Goal: Task Accomplishment & Management: Use online tool/utility

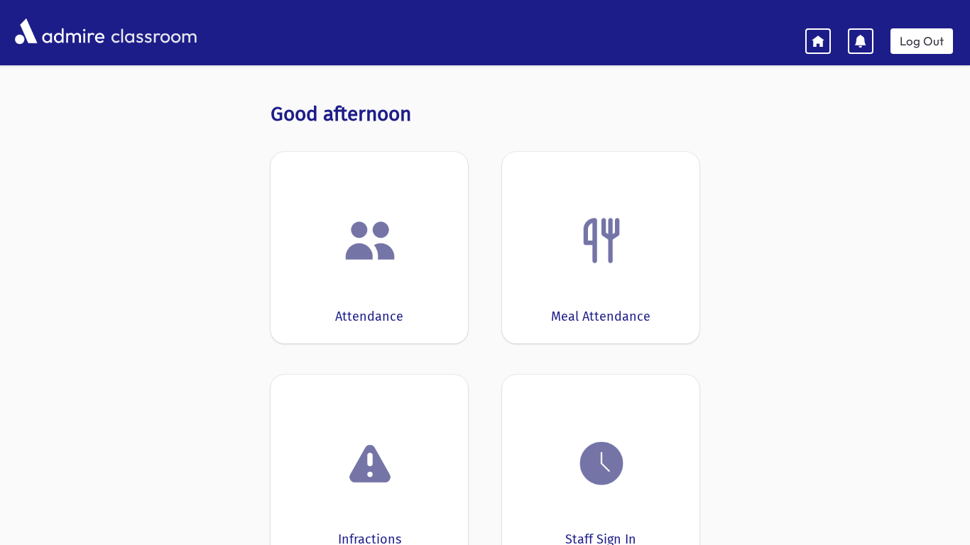
click at [375, 251] on img at bounding box center [370, 241] width 54 height 54
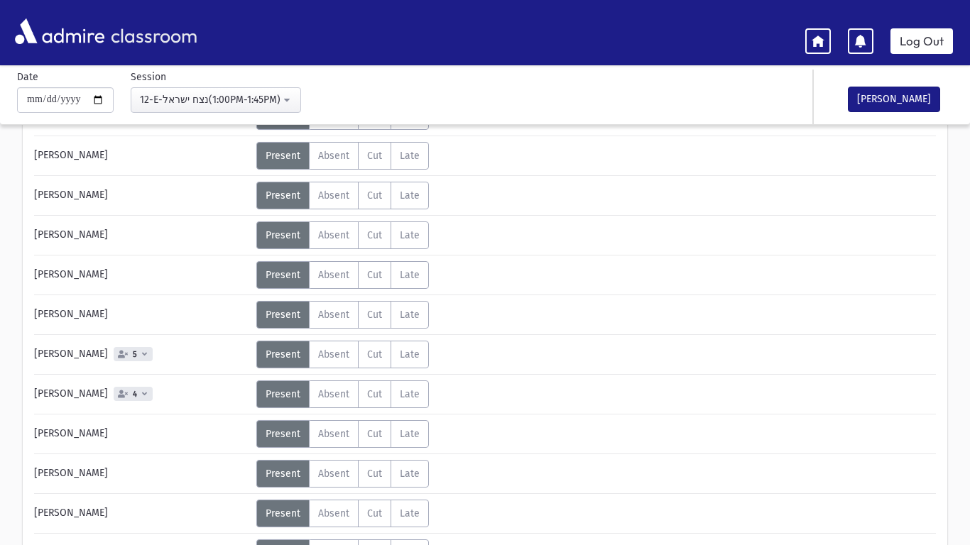
scroll to position [838, 0]
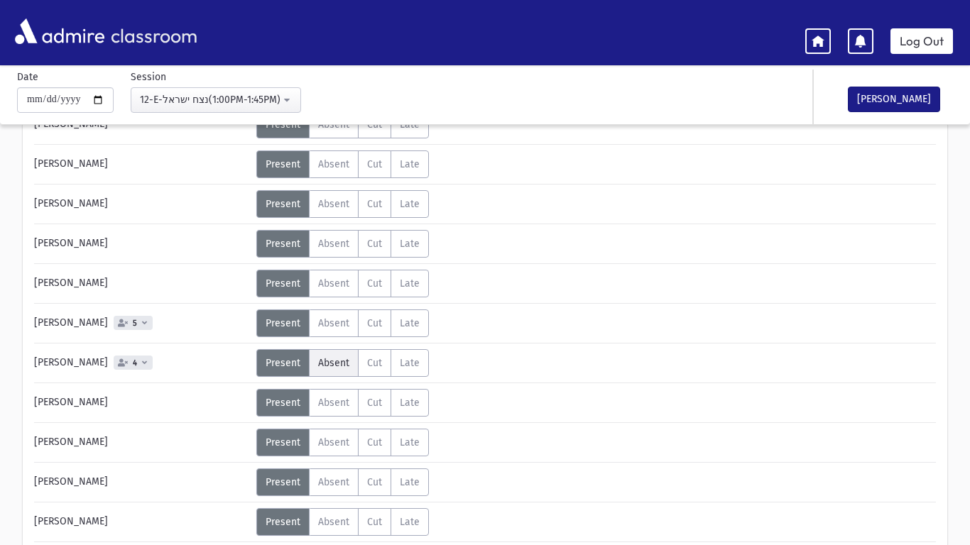
click at [335, 362] on span "Absent" at bounding box center [333, 363] width 31 height 12
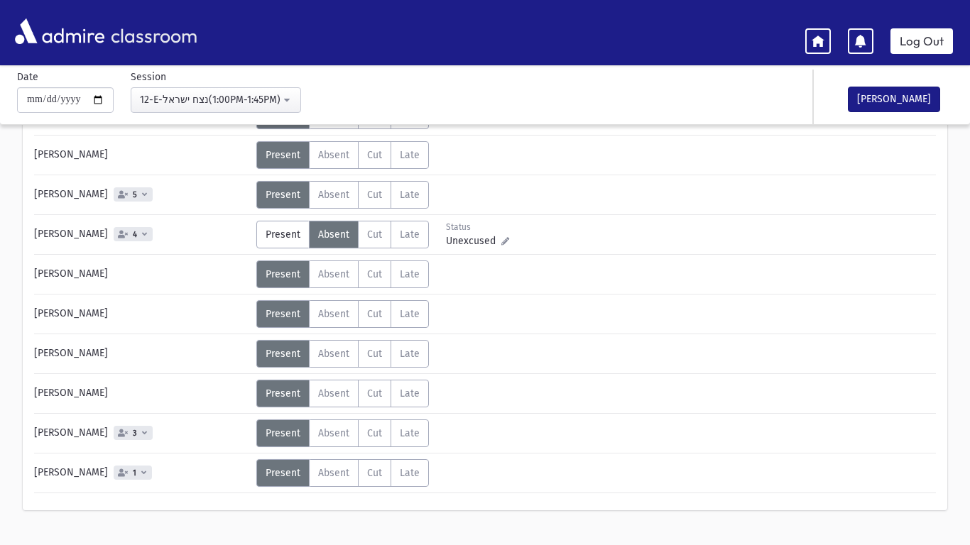
scroll to position [995, 0]
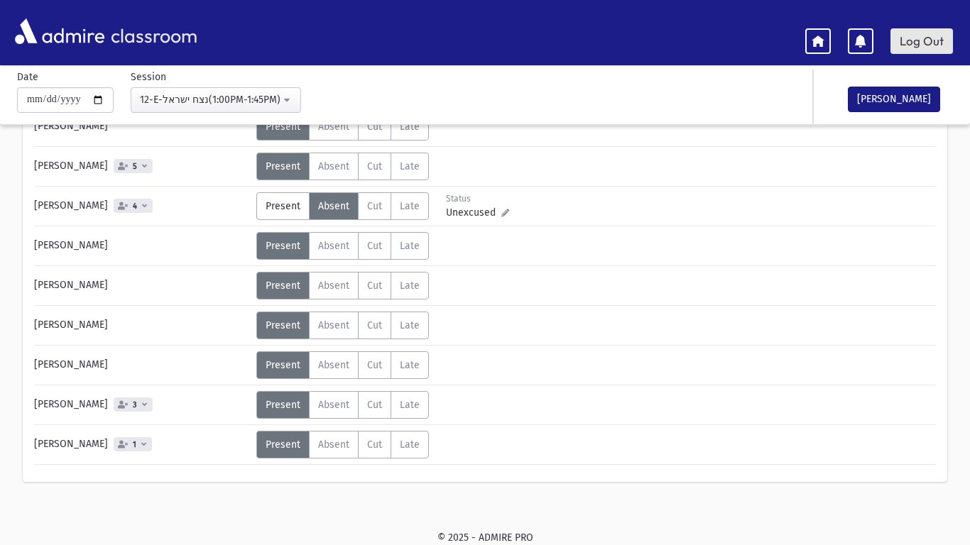
click at [926, 39] on link "Log Out" at bounding box center [921, 41] width 62 height 26
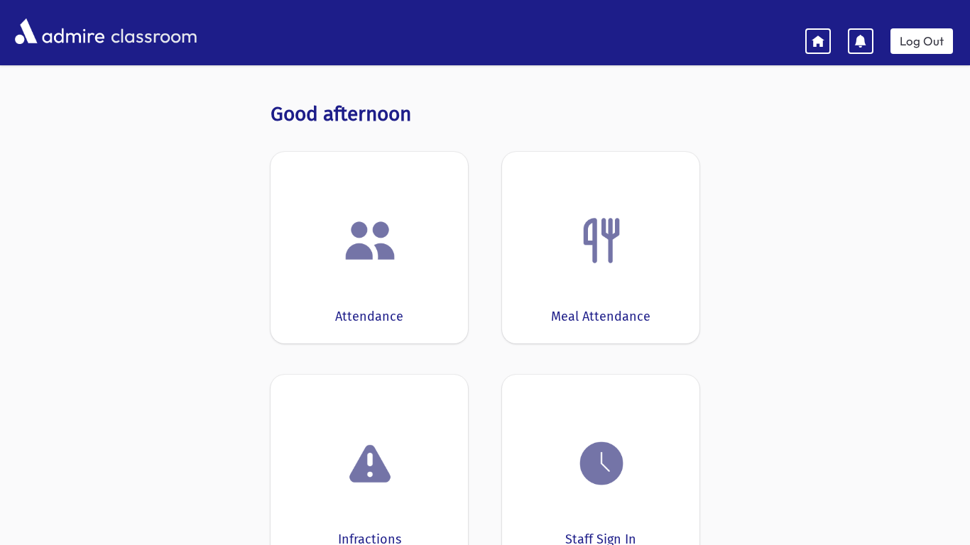
click at [379, 317] on div "Attendance" at bounding box center [369, 316] width 68 height 19
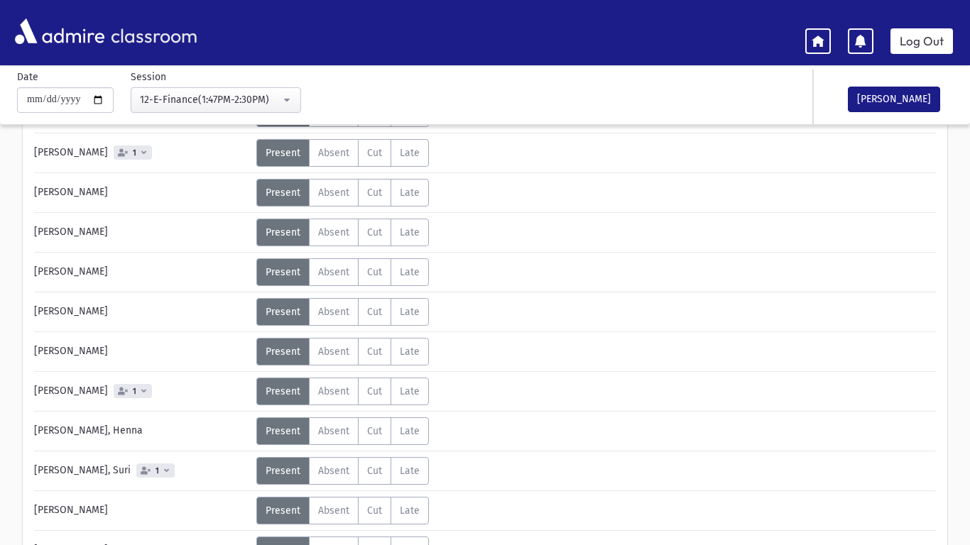
scroll to position [138, 0]
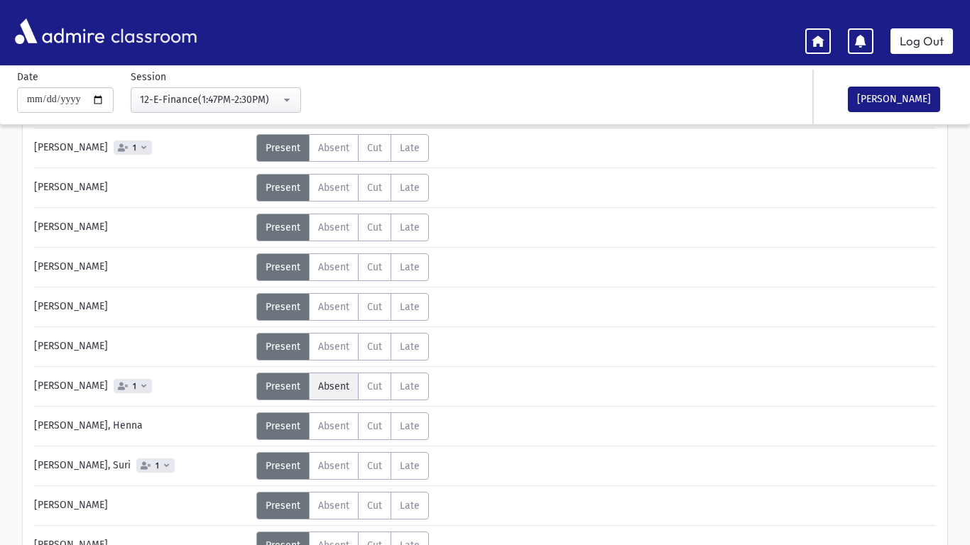
click at [341, 387] on span "Absent" at bounding box center [333, 387] width 31 height 12
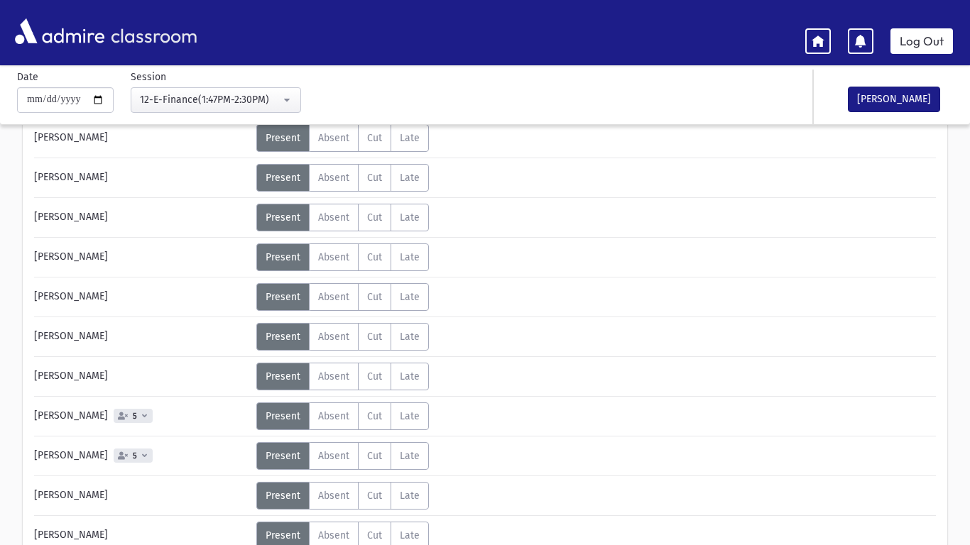
scroll to position [746, 0]
click at [335, 452] on span "Absent" at bounding box center [333, 455] width 31 height 12
click at [789, 229] on div "Status Unexcused Admin: Present P Absent A C" at bounding box center [594, 217] width 677 height 28
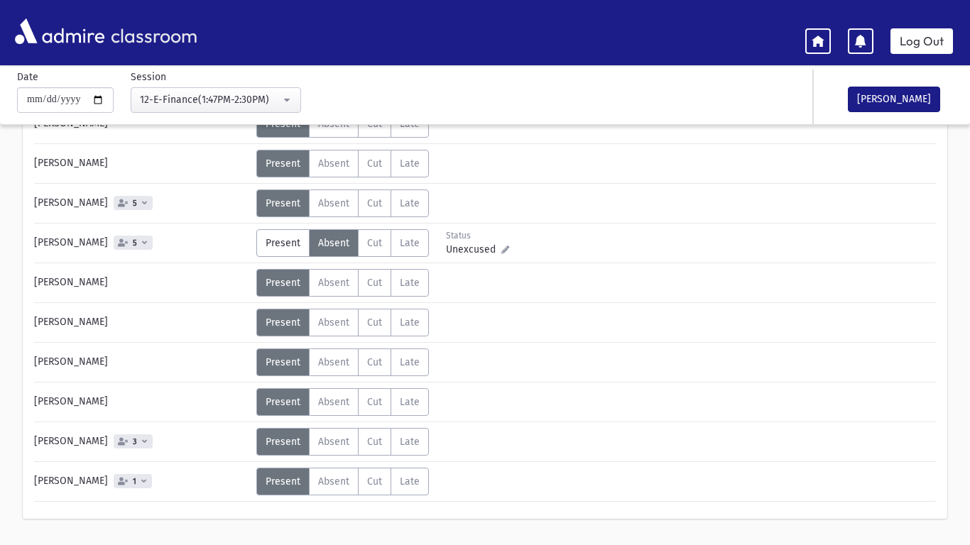
scroll to position [959, 0]
click at [925, 122] on div "[PERSON_NAME]" at bounding box center [885, 97] width 142 height 55
click at [914, 107] on button "[PERSON_NAME]" at bounding box center [894, 100] width 92 height 26
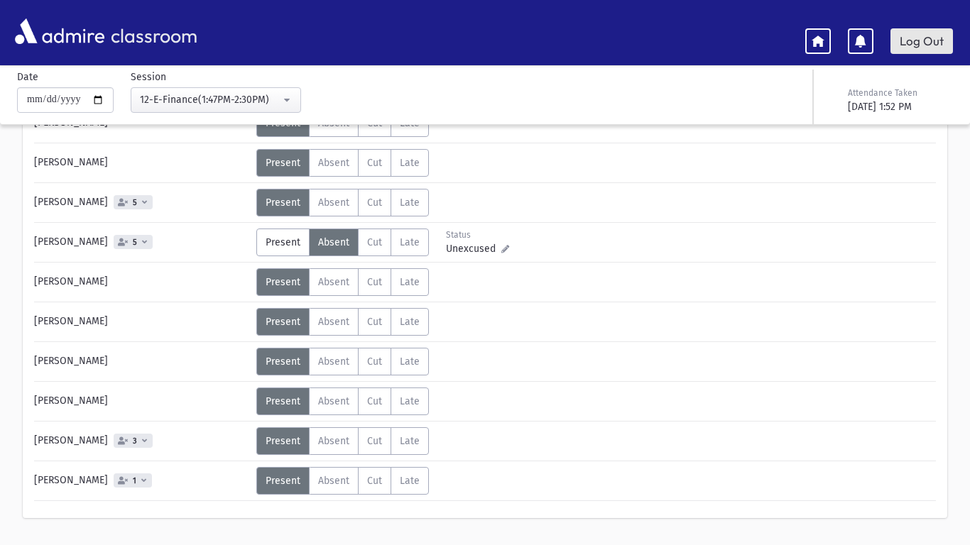
click at [915, 38] on link "Log Out" at bounding box center [921, 41] width 62 height 26
